Goal: Information Seeking & Learning: Learn about a topic

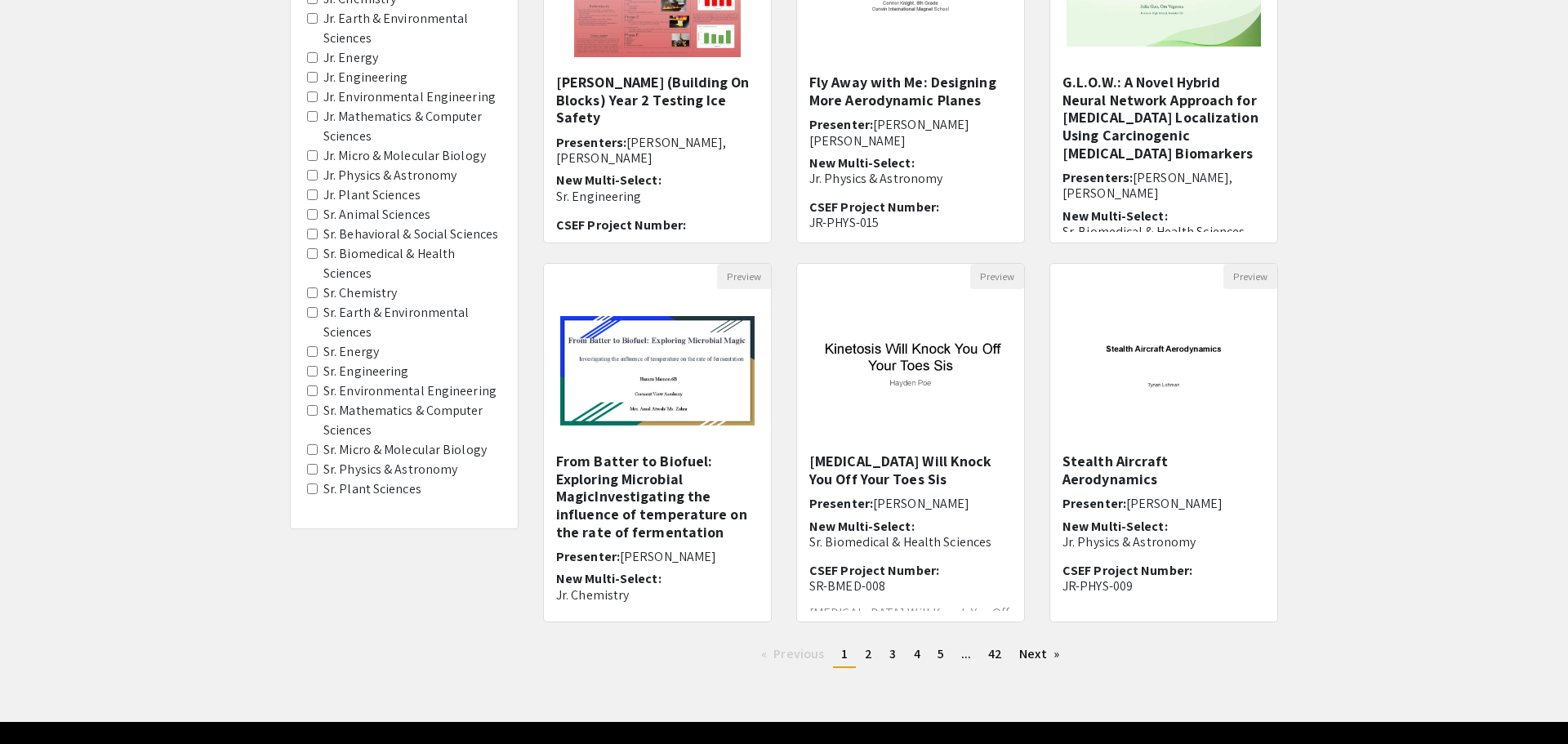
scroll to position [339, 0]
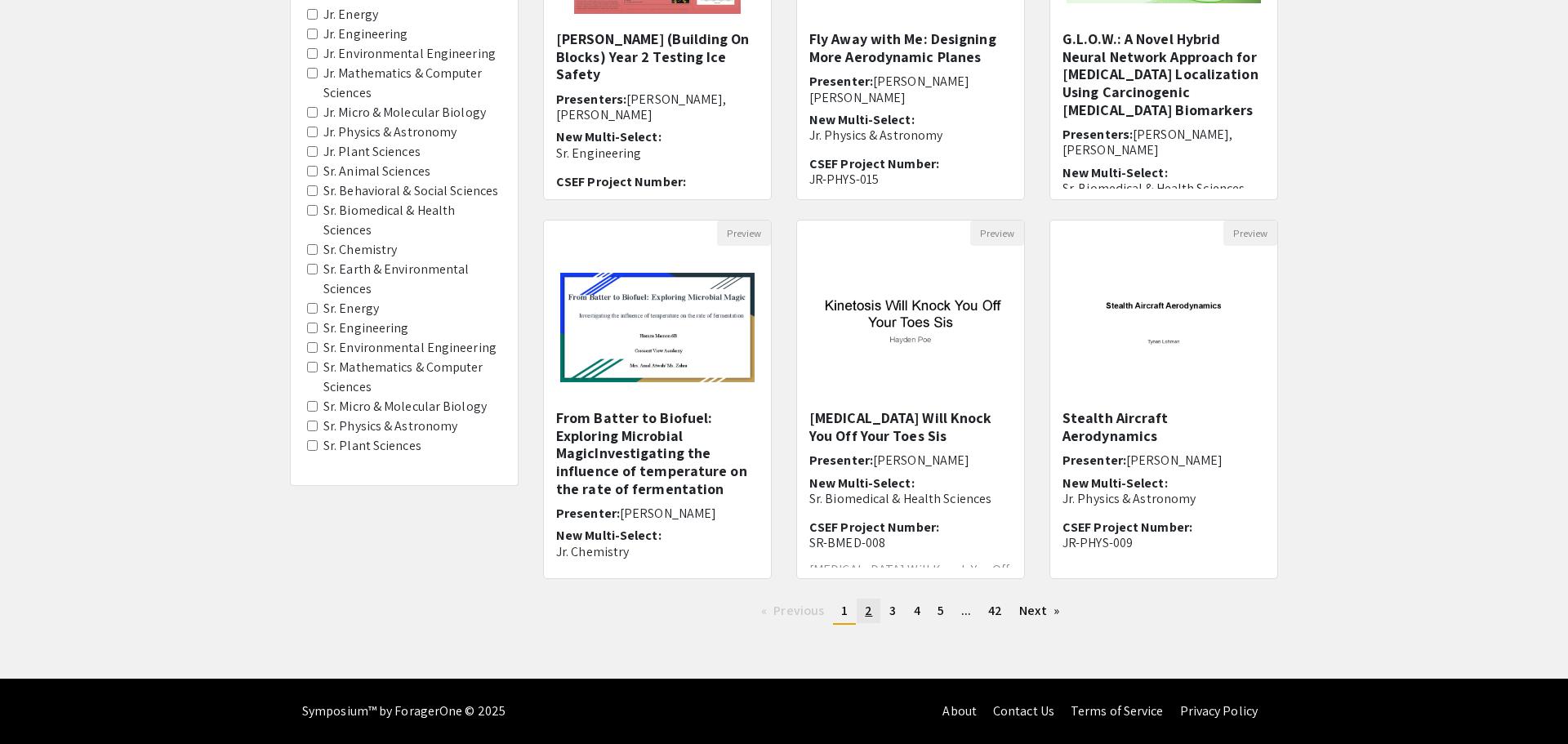
click at [868, 609] on span "2" at bounding box center [869, 610] width 7 height 17
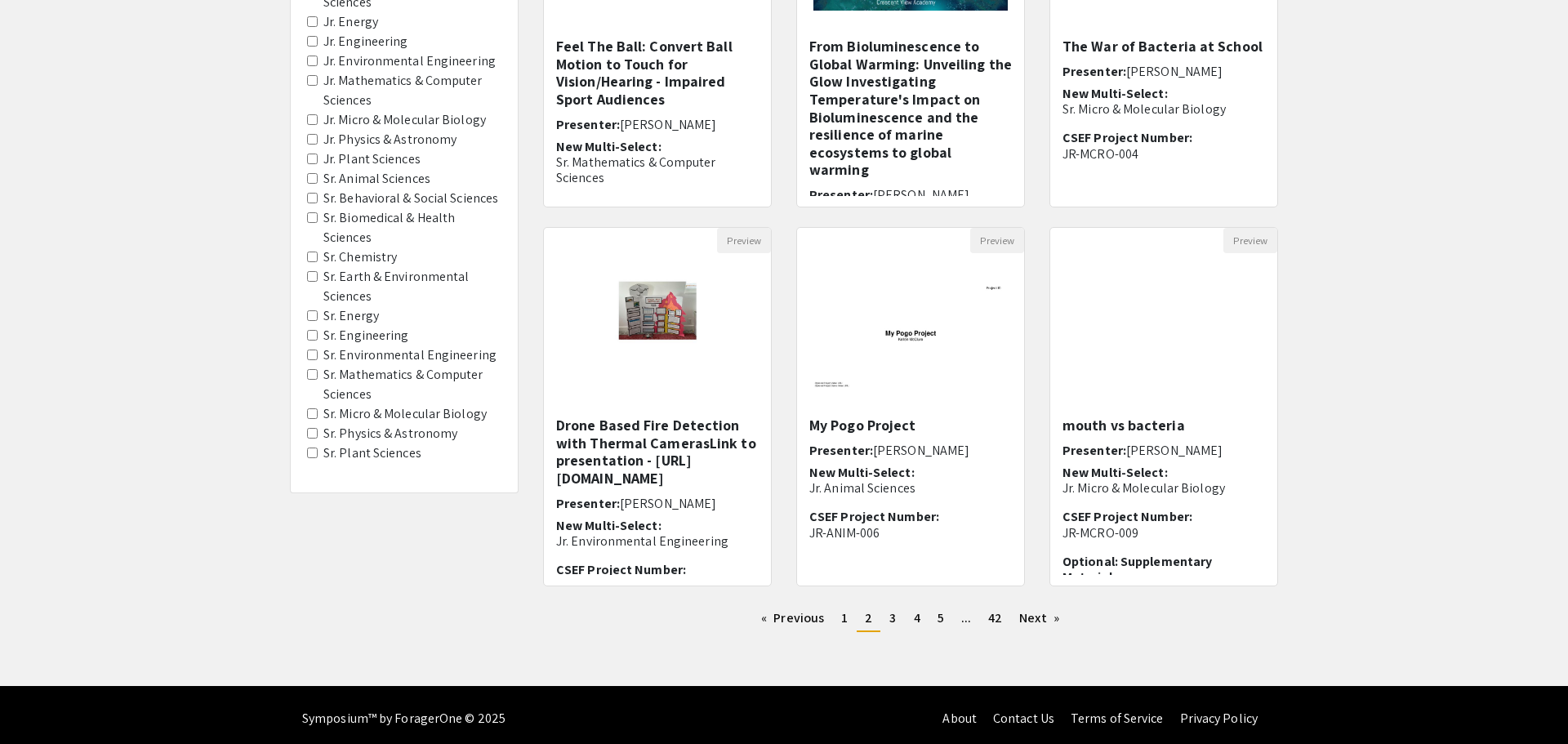
scroll to position [339, 0]
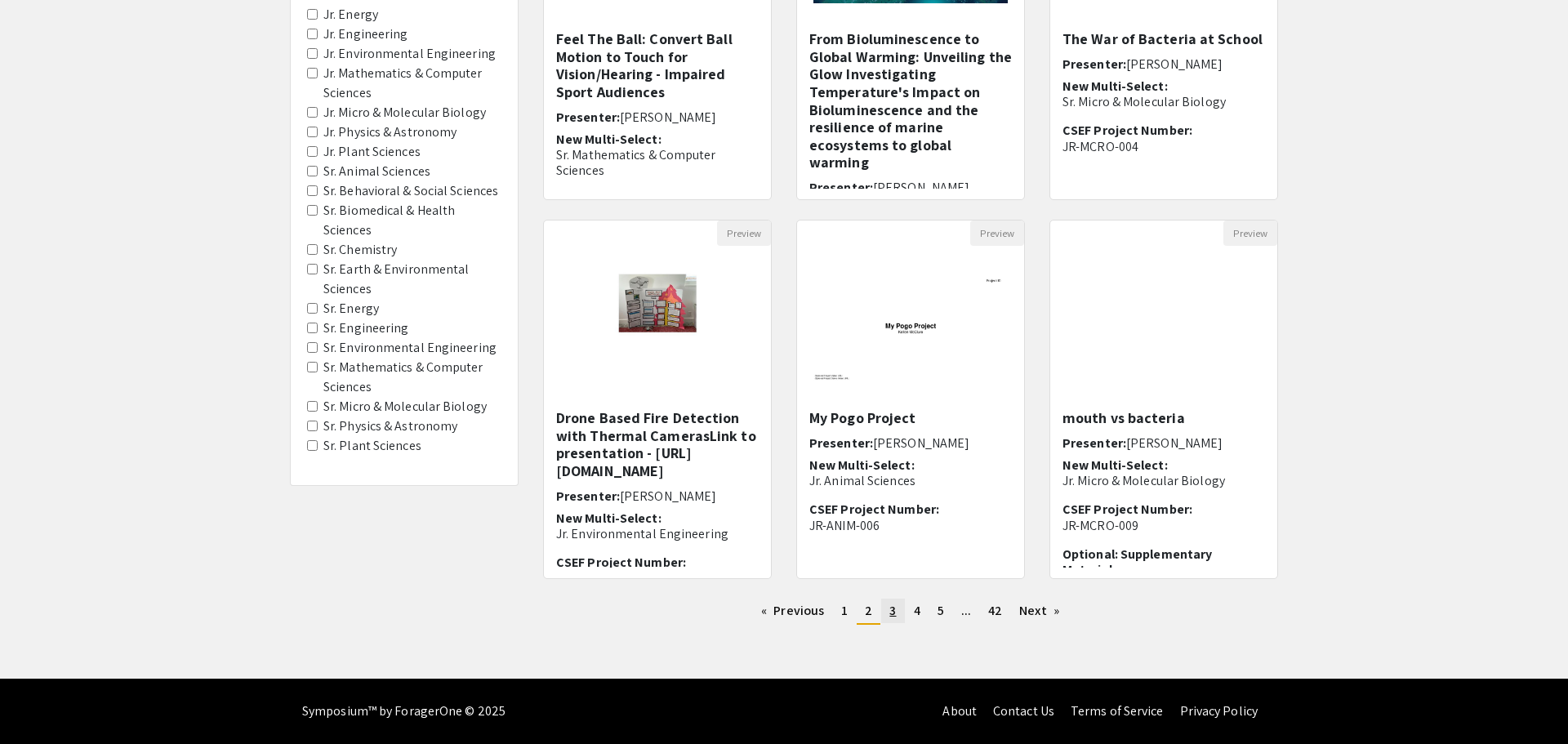
click at [894, 618] on span "3" at bounding box center [893, 610] width 7 height 17
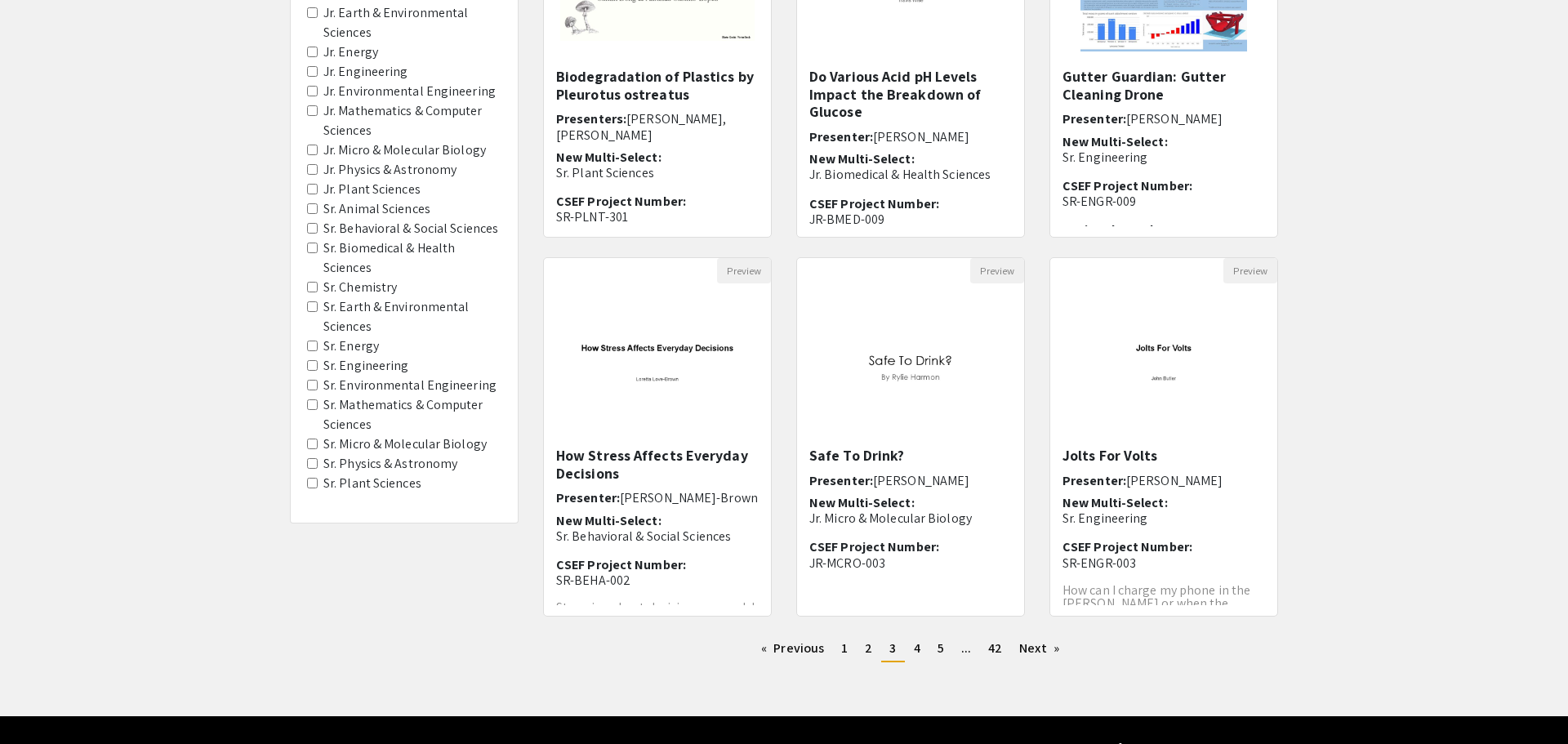
scroll to position [18, 0]
click at [1197, 366] on img "Open Presentation <p>Jolts For Volts</p>" at bounding box center [1163, 365] width 227 height 142
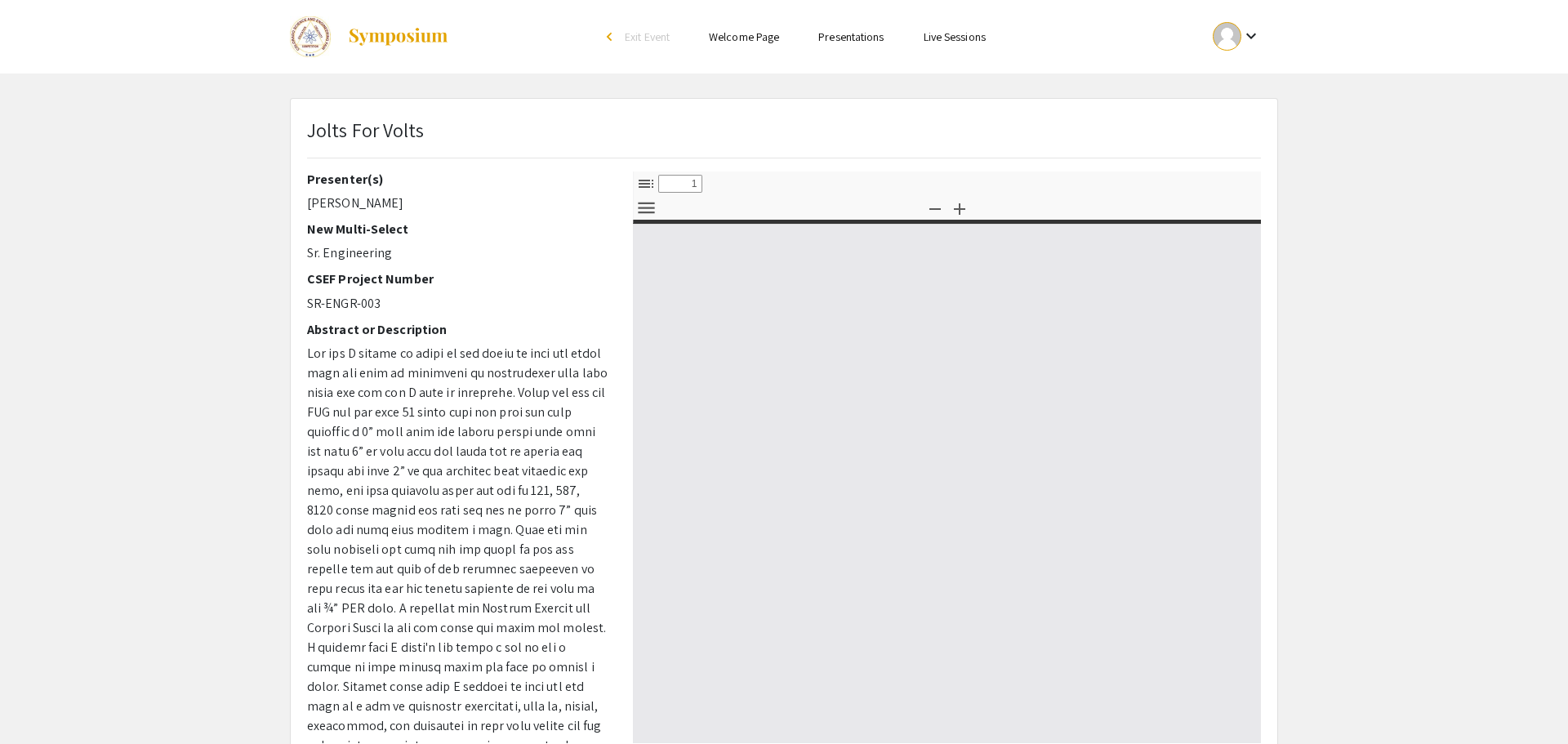
select select "custom"
type input "0"
select select "custom"
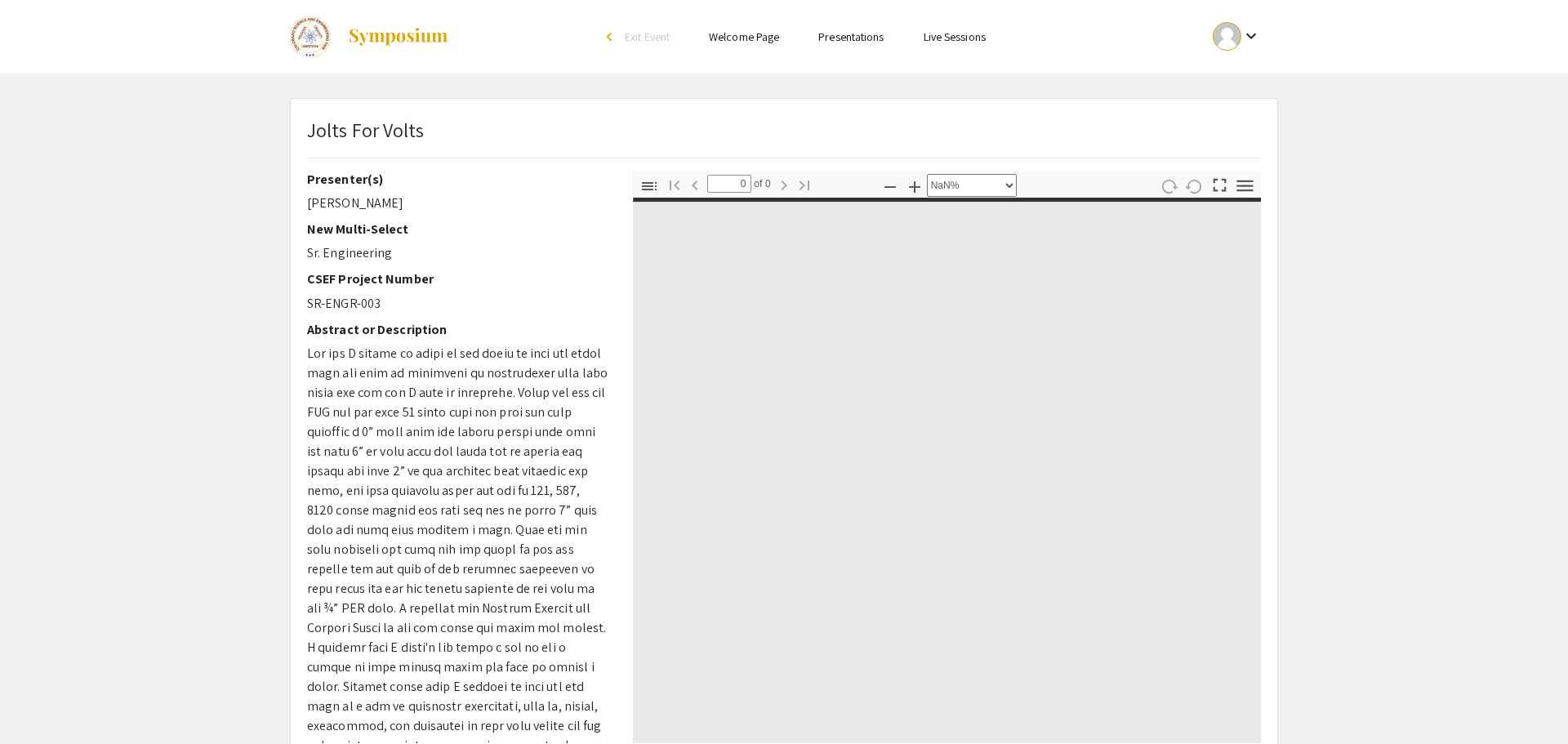
type input "1"
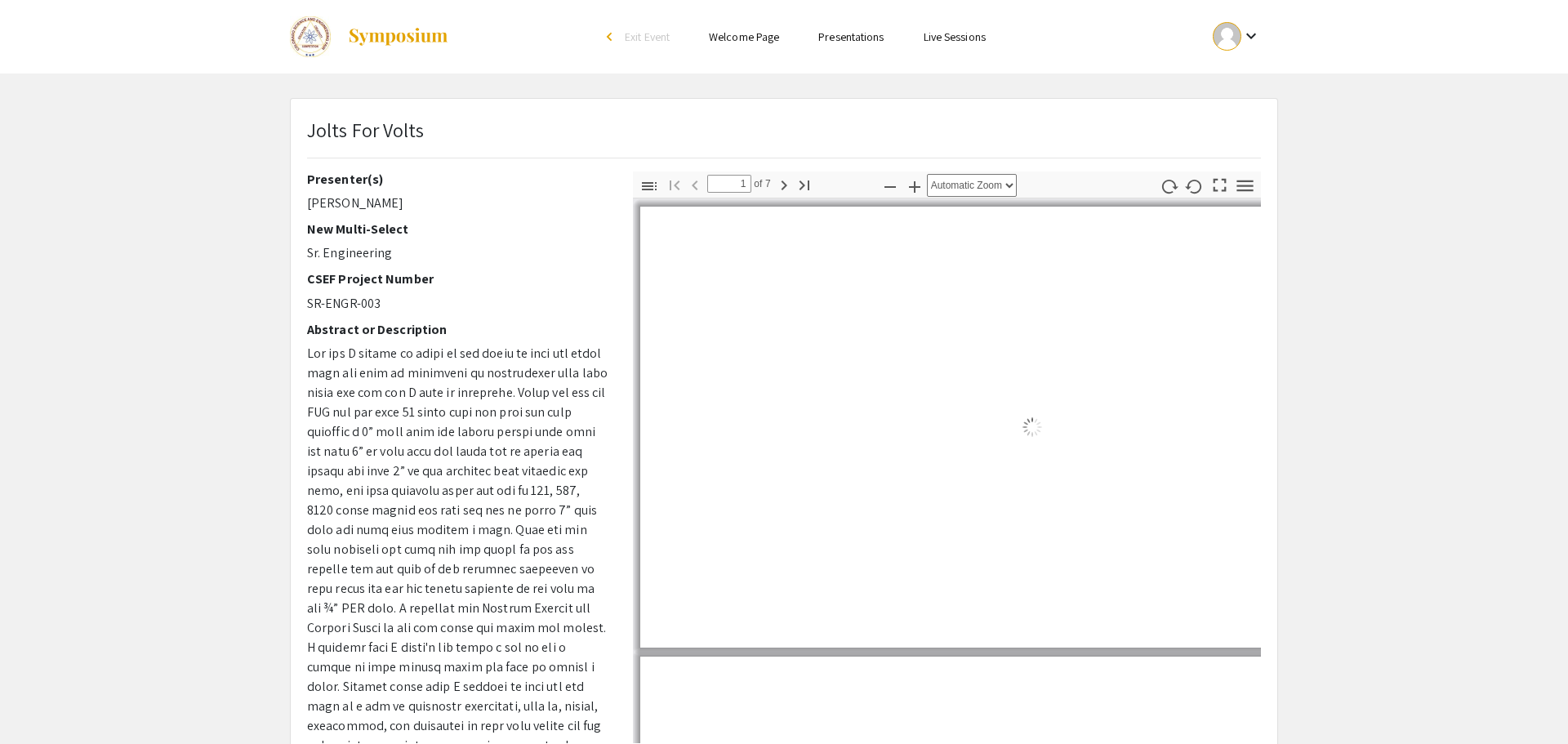
select select "auto"
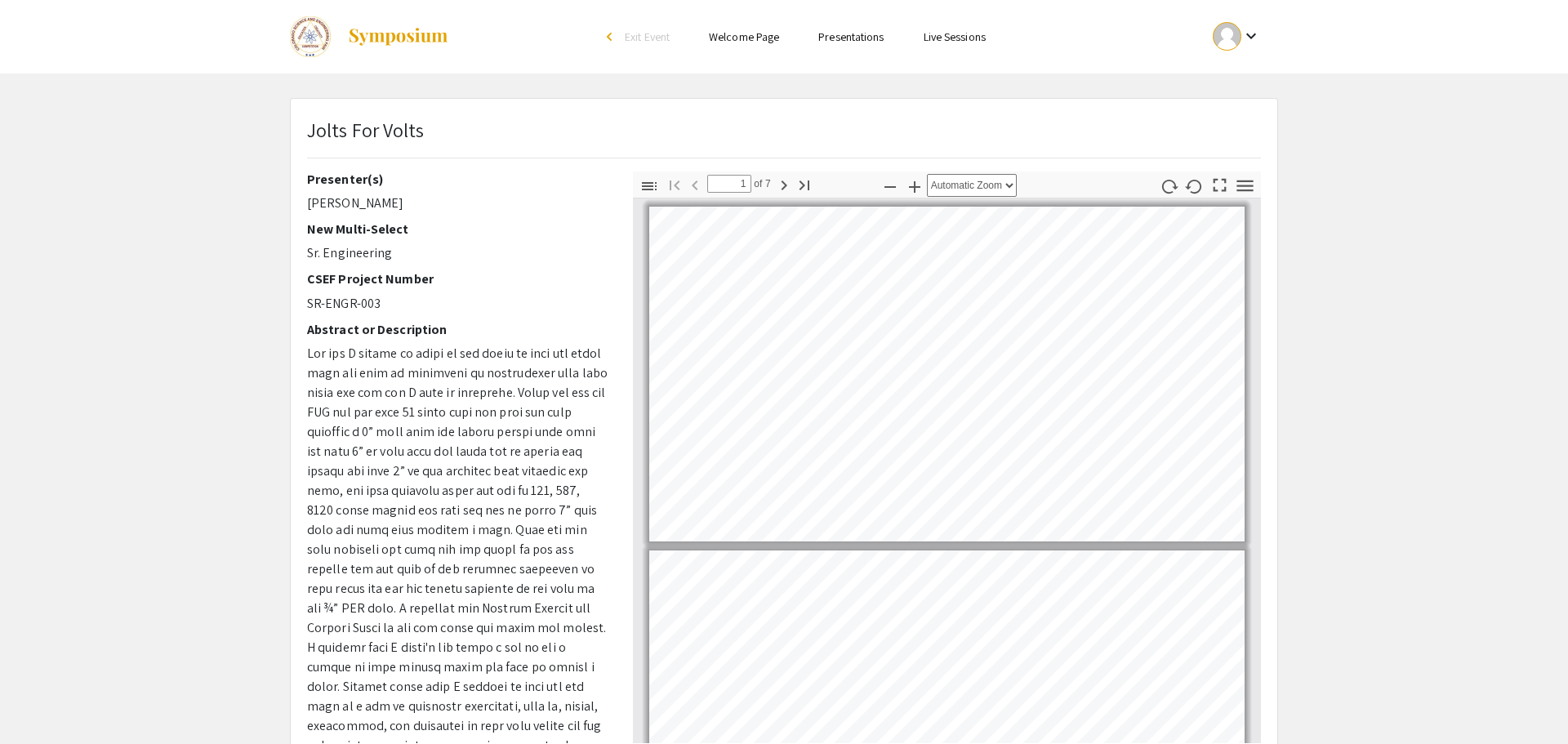
scroll to position [2, 0]
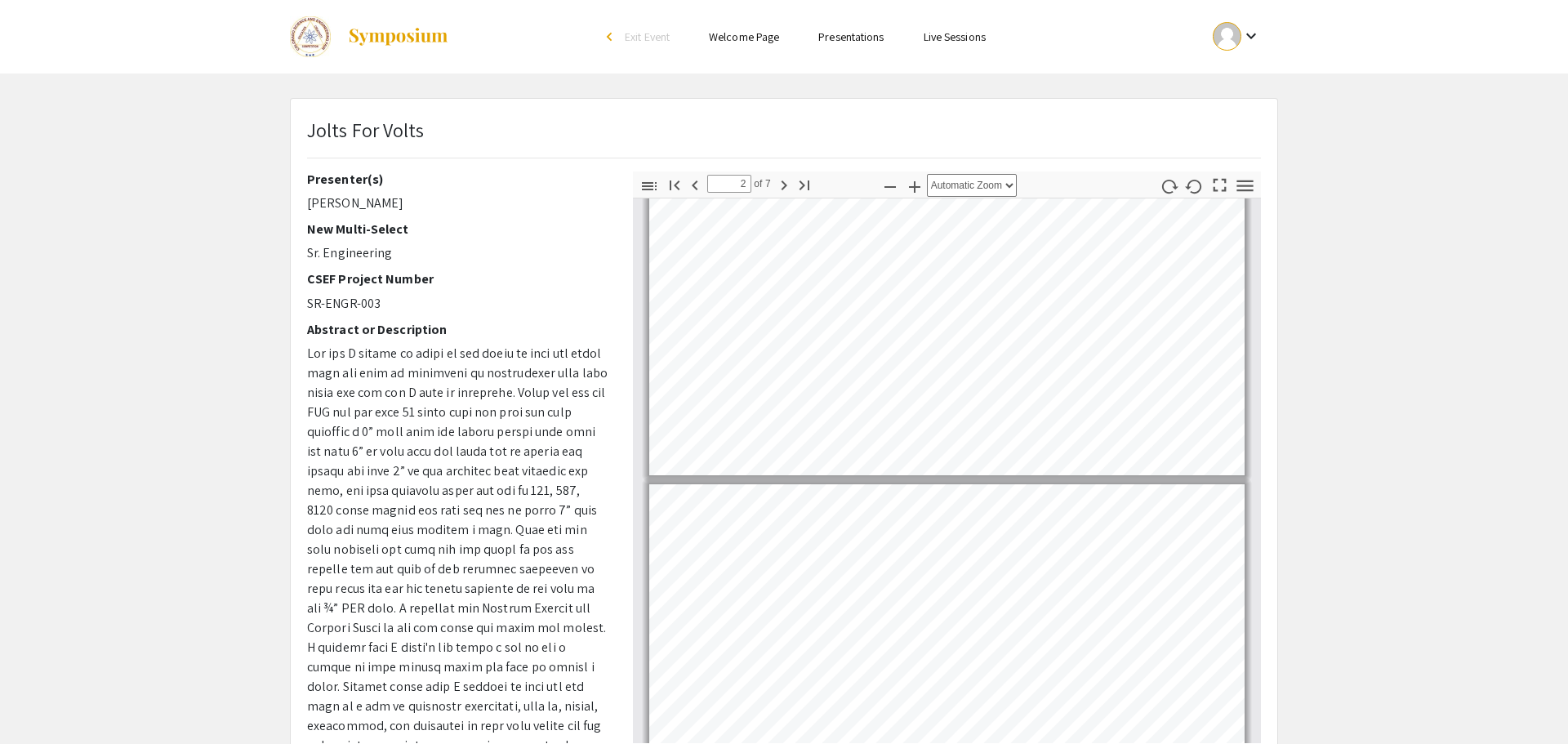
type input "3"
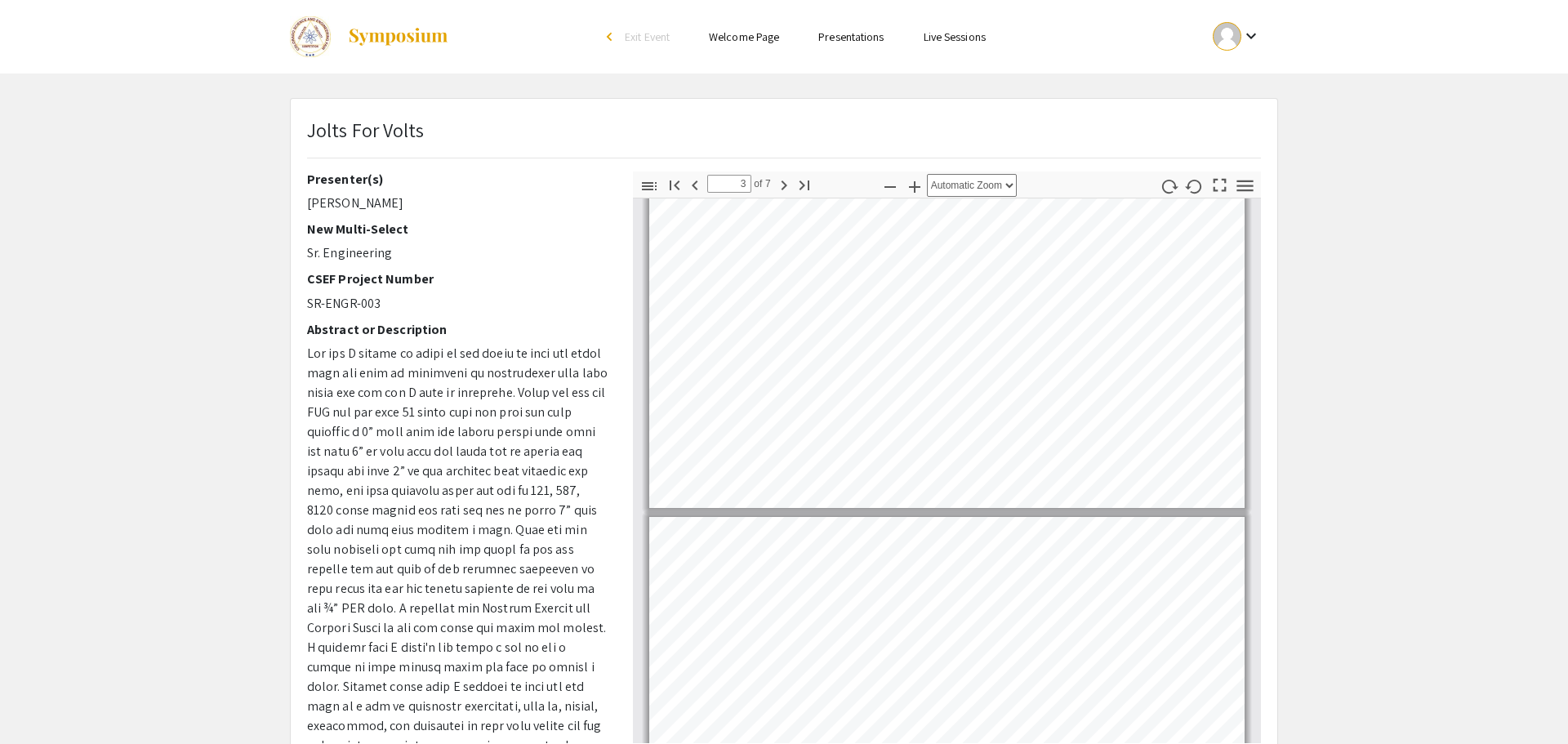
scroll to position [734, 0]
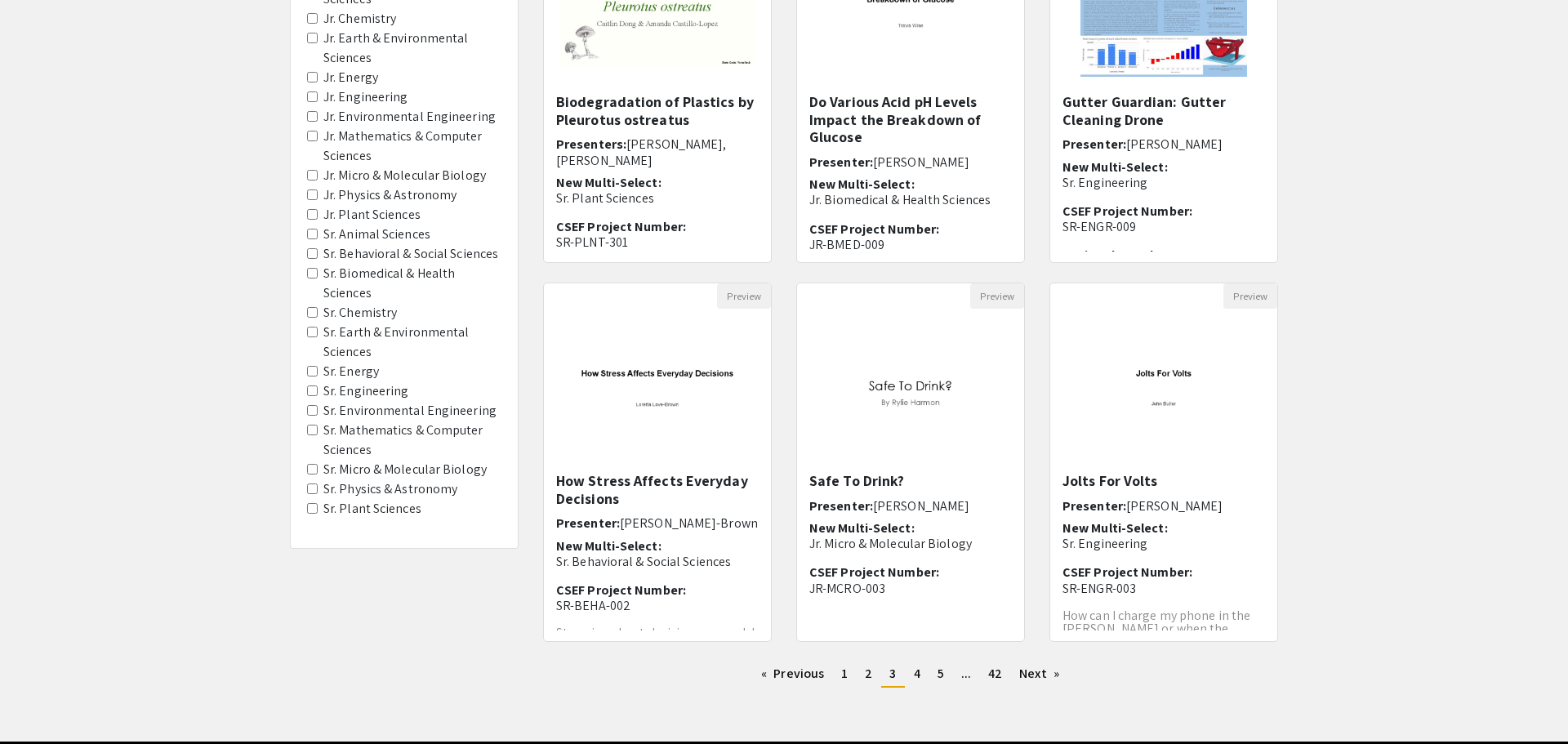
scroll to position [339, 0]
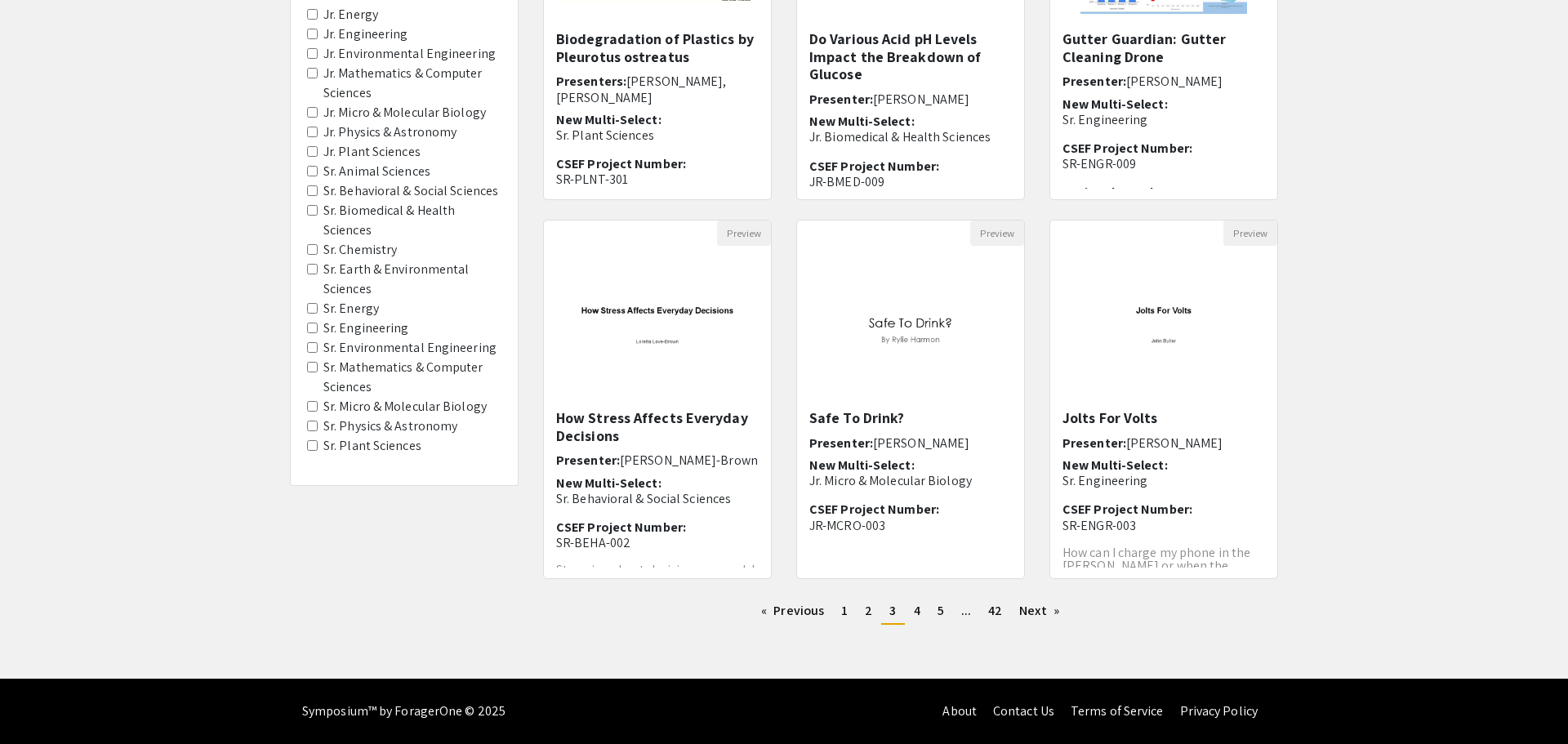
click at [312, 444] on Sciences "Sr. Plant Sciences" at bounding box center [313, 445] width 10 height 10
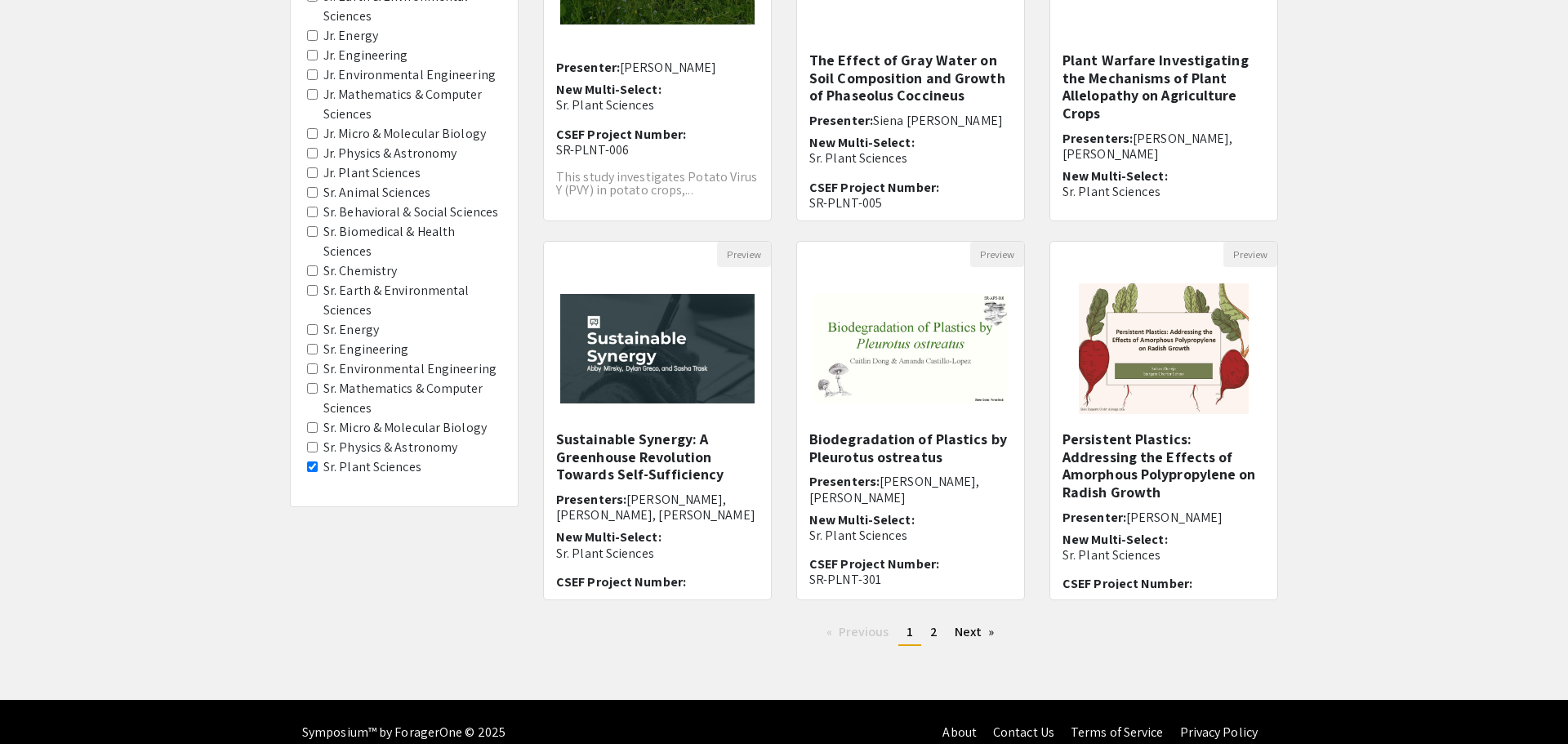
scroll to position [339, 0]
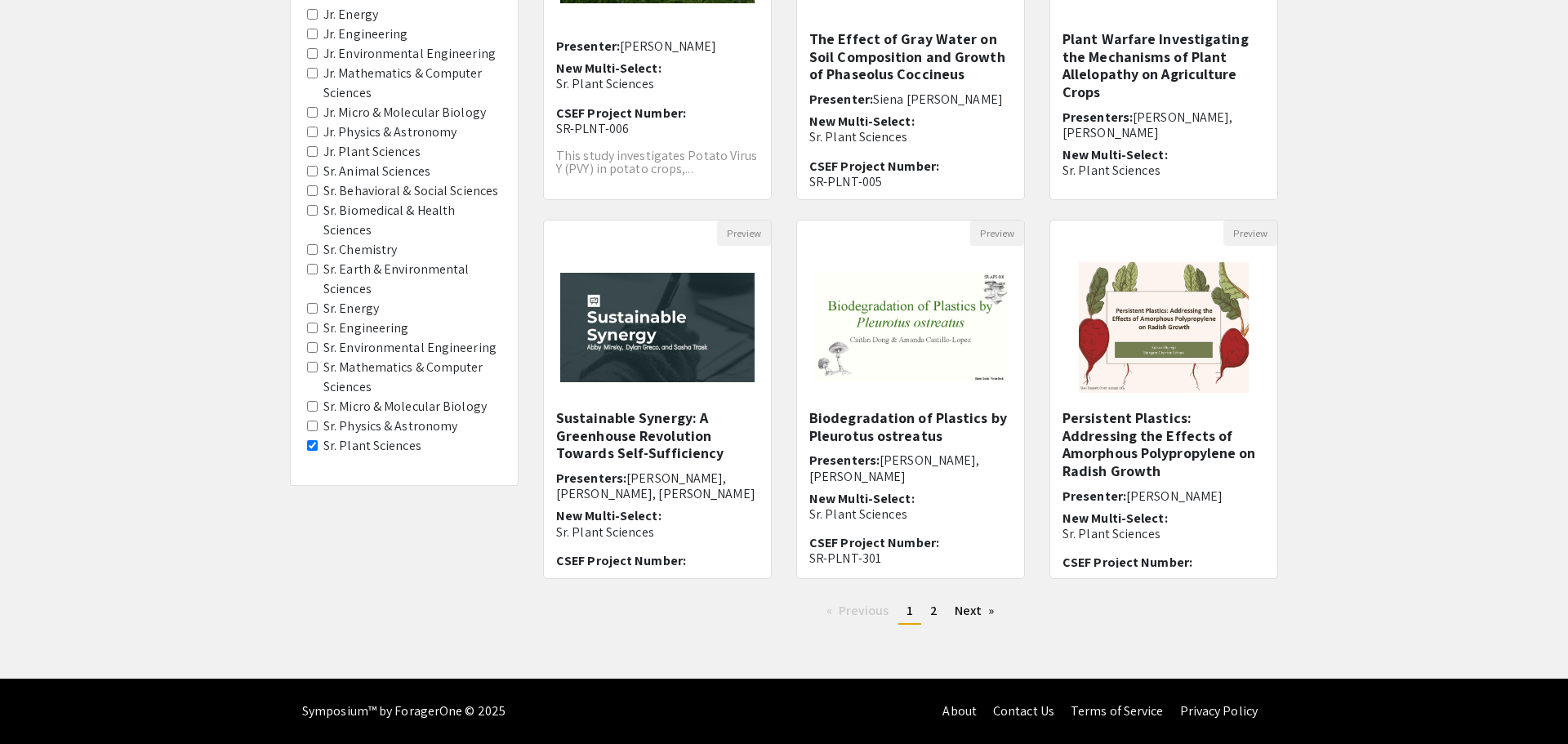
click at [314, 135] on Astronomy "Jr. Physics & Astronomy" at bounding box center [313, 132] width 10 height 10
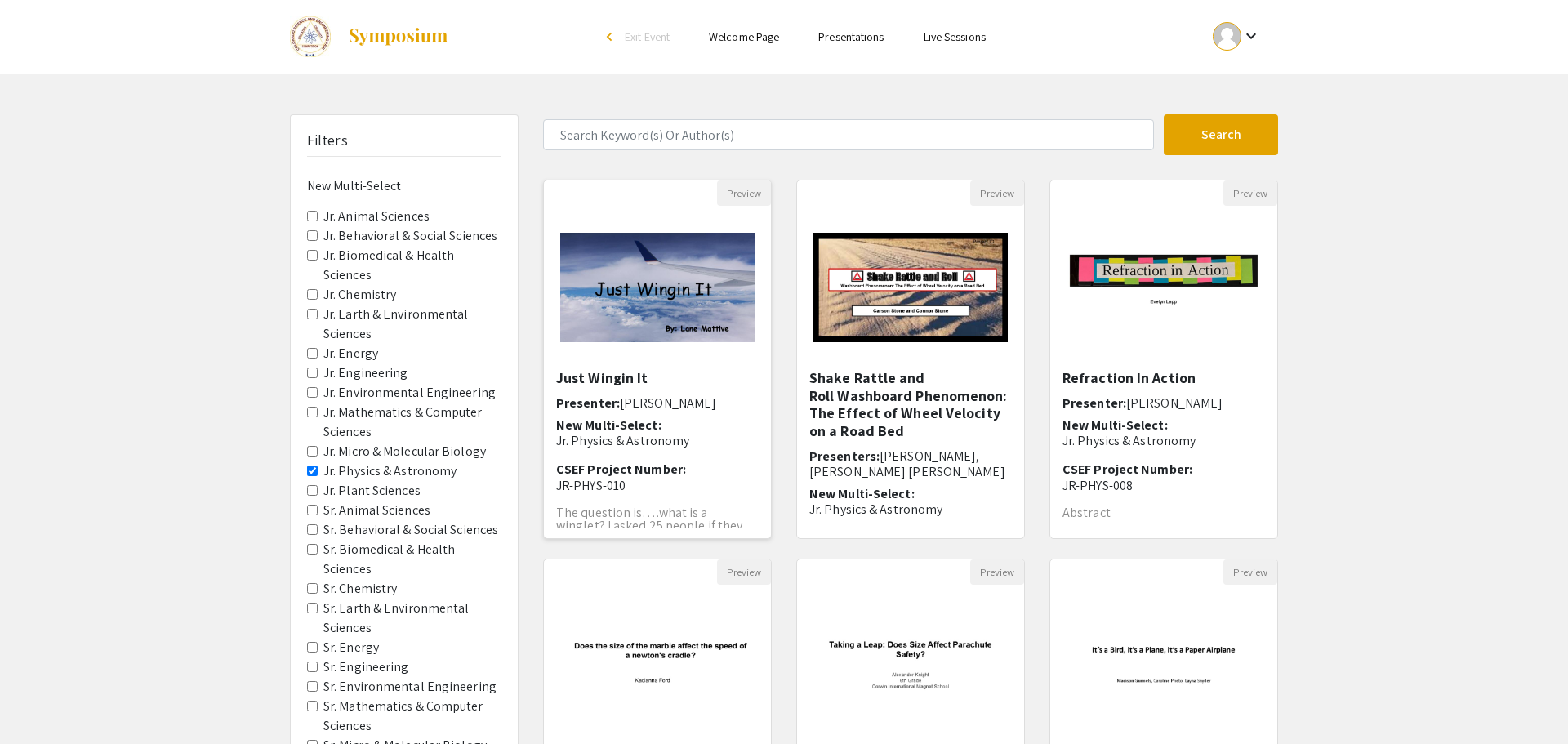
click at [597, 322] on img "Open Presentation <p>Just Wingin It</p>" at bounding box center [657, 287] width 227 height 142
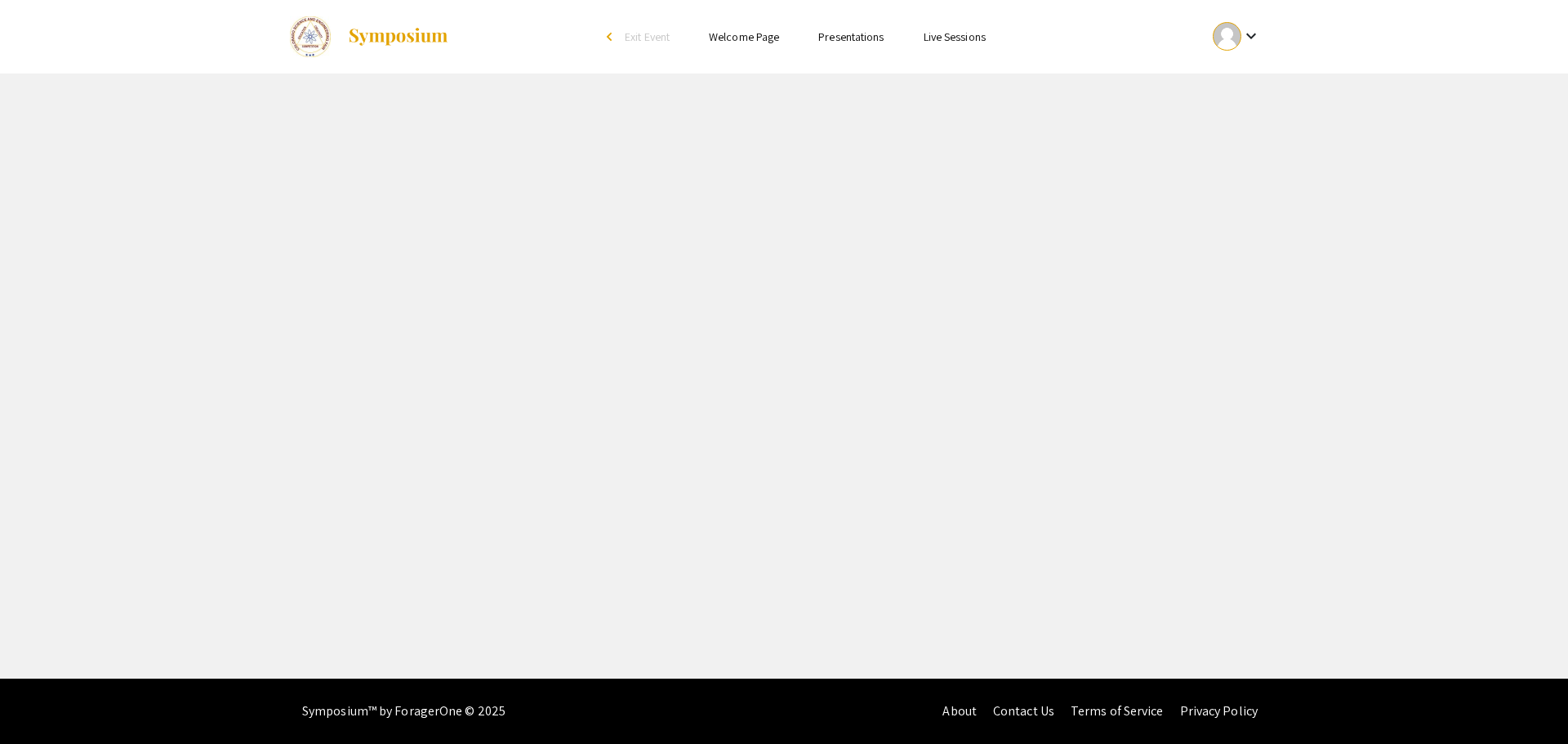
select select "custom"
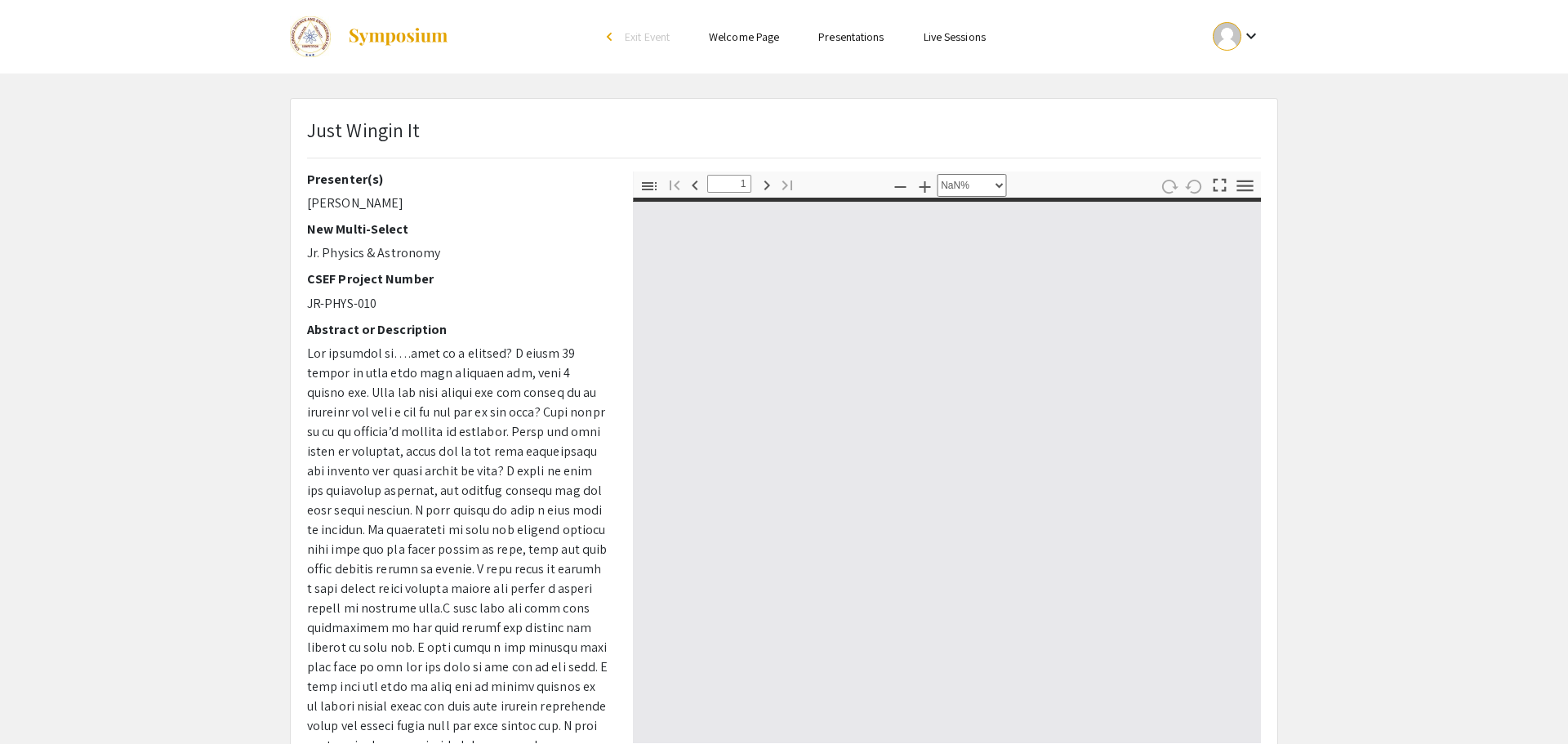
type input "0"
select select "custom"
type input "1"
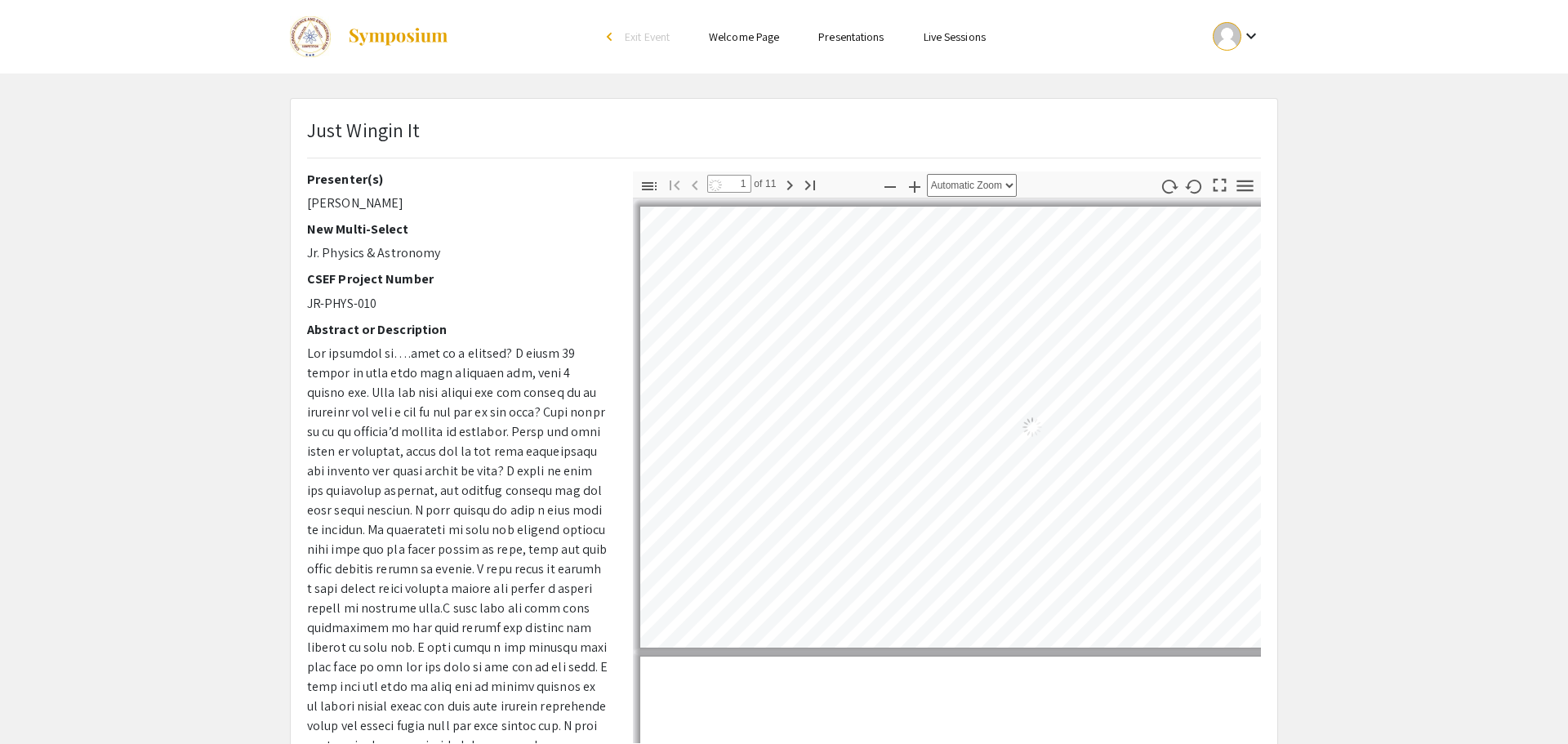
select select "auto"
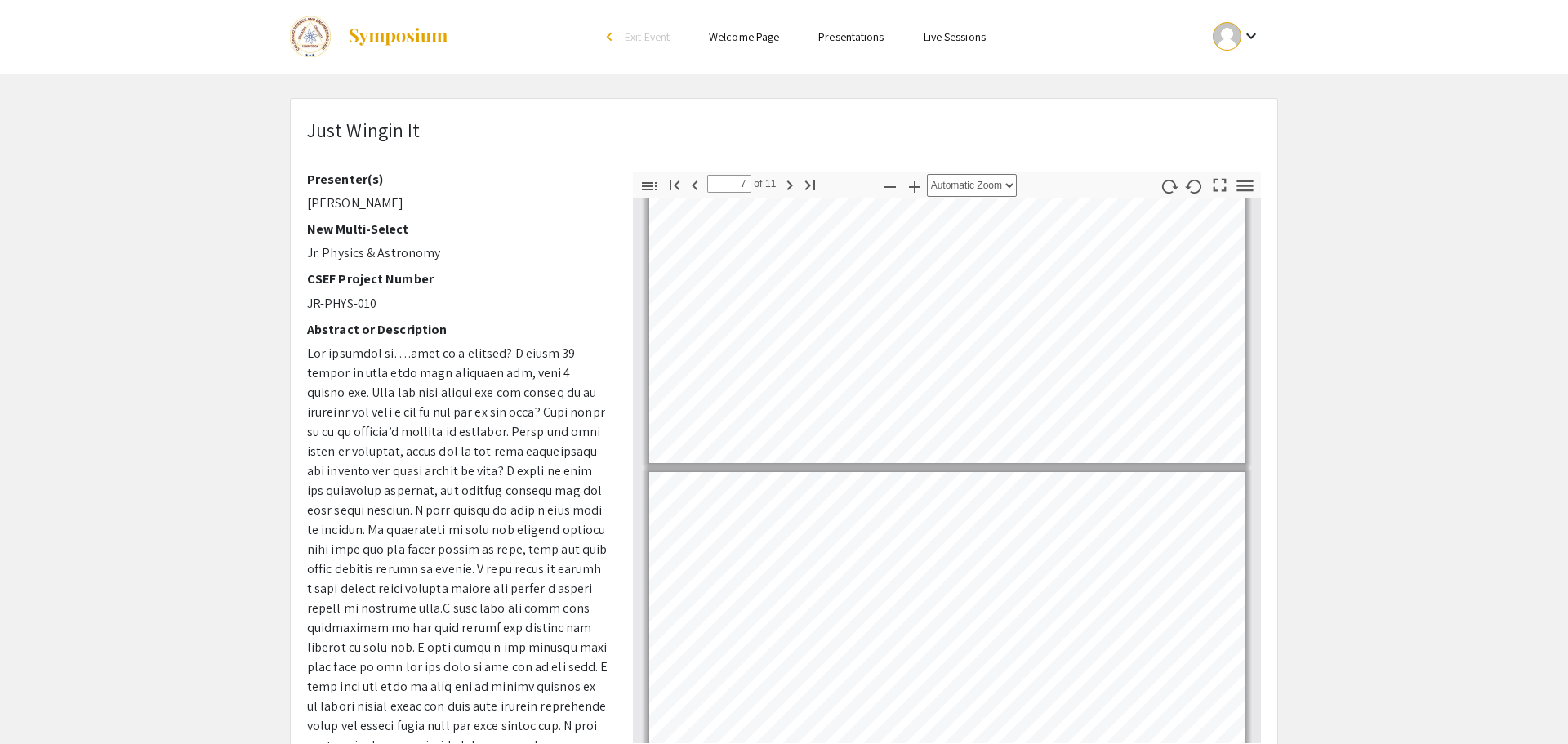
type input "8"
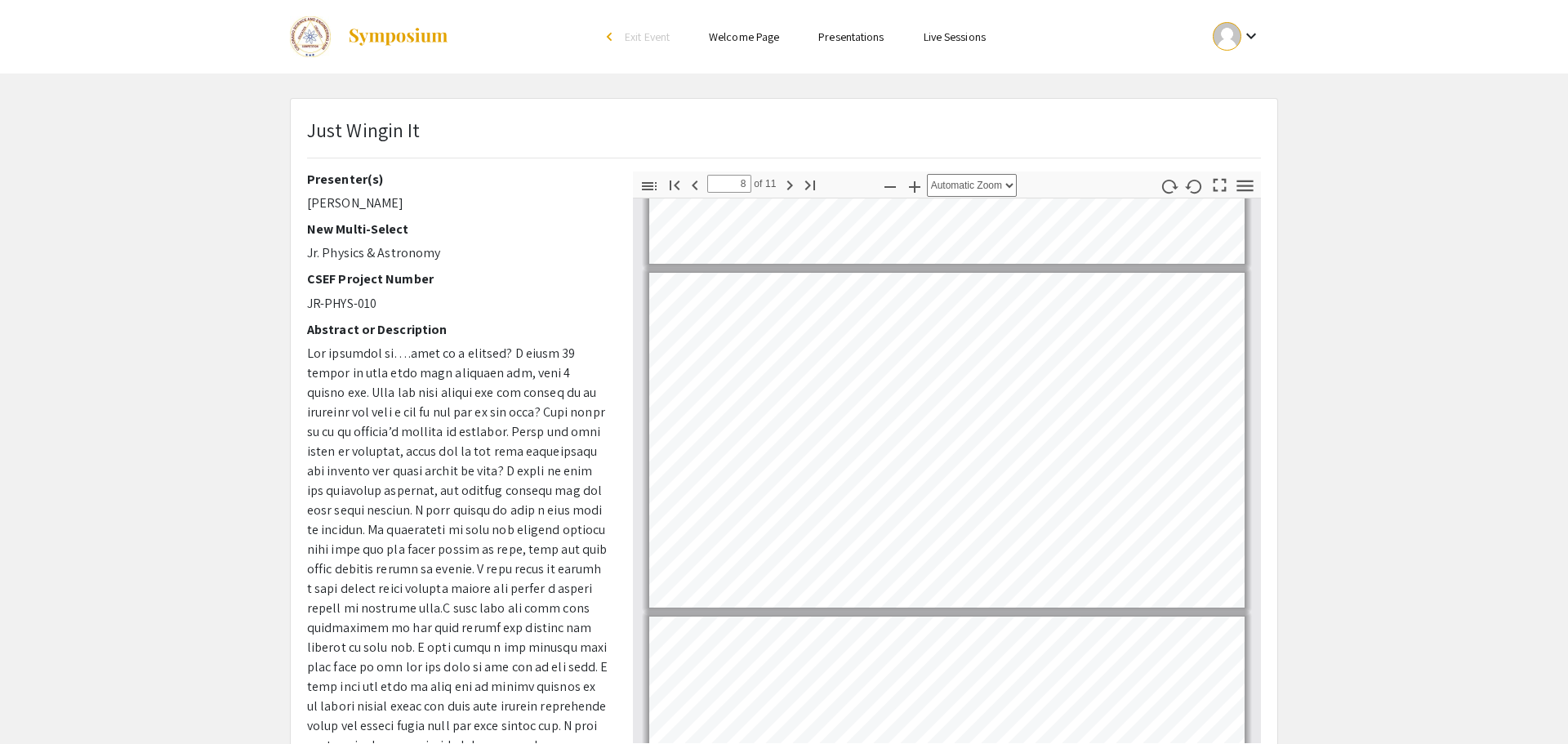
scroll to position [2341, 0]
